Goal: Information Seeking & Learning: Learn about a topic

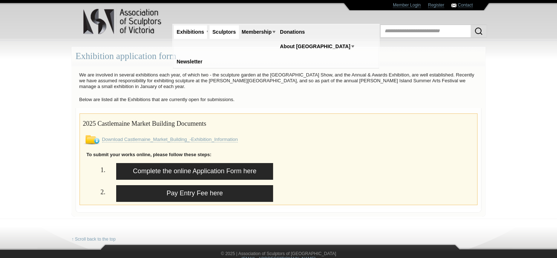
click at [223, 32] on link "Sculptors" at bounding box center [223, 31] width 29 height 13
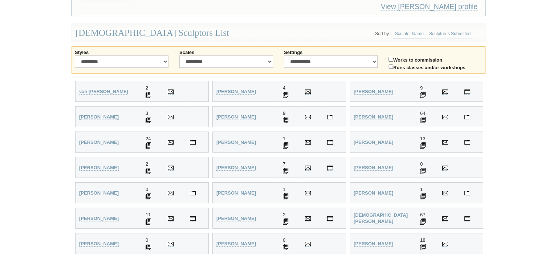
scroll to position [181, 0]
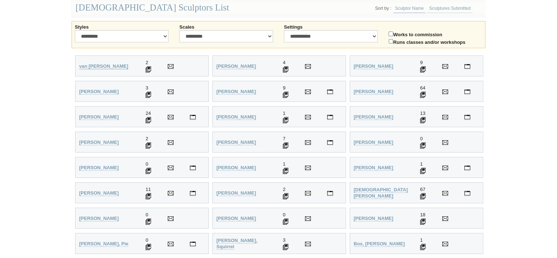
click at [110, 65] on strong "van Wyk-Smit, Wilani" at bounding box center [103, 65] width 49 height 5
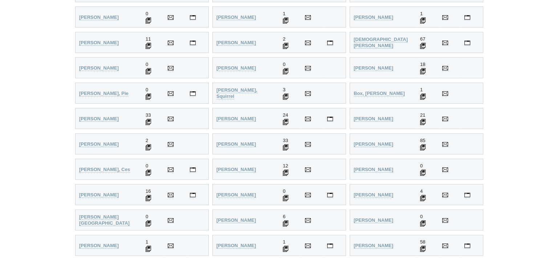
scroll to position [322, 0]
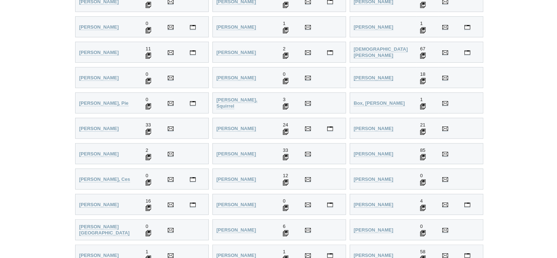
click at [371, 78] on strong "Boljevic, Drasko" at bounding box center [373, 77] width 40 height 5
